Goal: Information Seeking & Learning: Learn about a topic

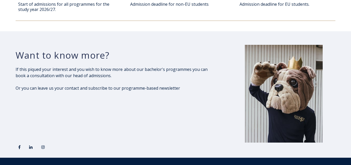
scroll to position [756, 0]
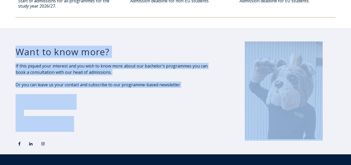
drag, startPoint x: 349, startPoint y: 124, endPoint x: 354, endPoint y: 118, distance: 8.1
click at [219, 55] on div at bounding box center [283, 90] width 135 height 99
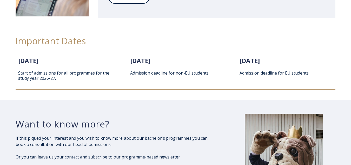
scroll to position [682, 0]
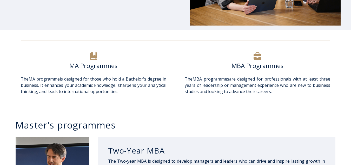
scroll to position [168, 0]
